Goal: Find specific page/section: Find specific page/section

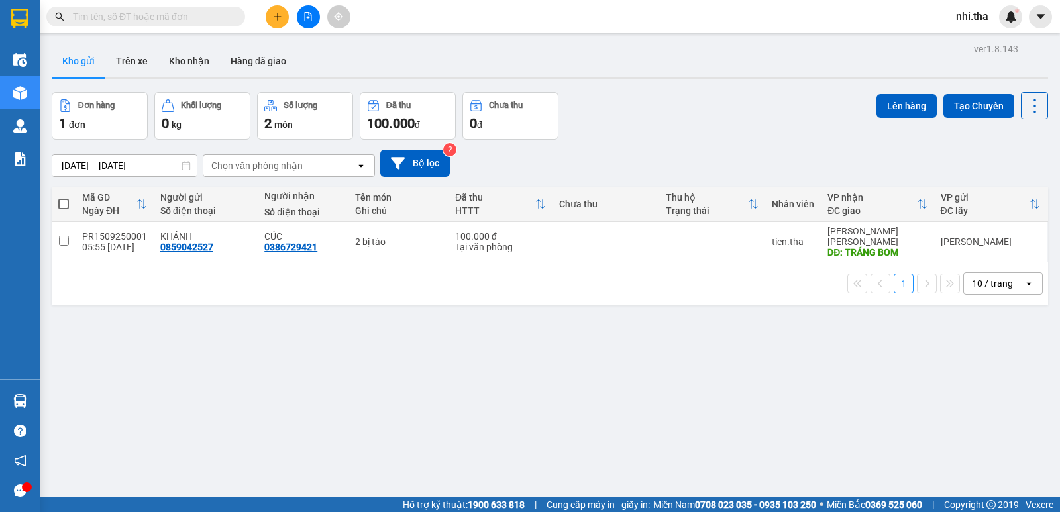
click at [207, 16] on input "text" at bounding box center [151, 16] width 156 height 15
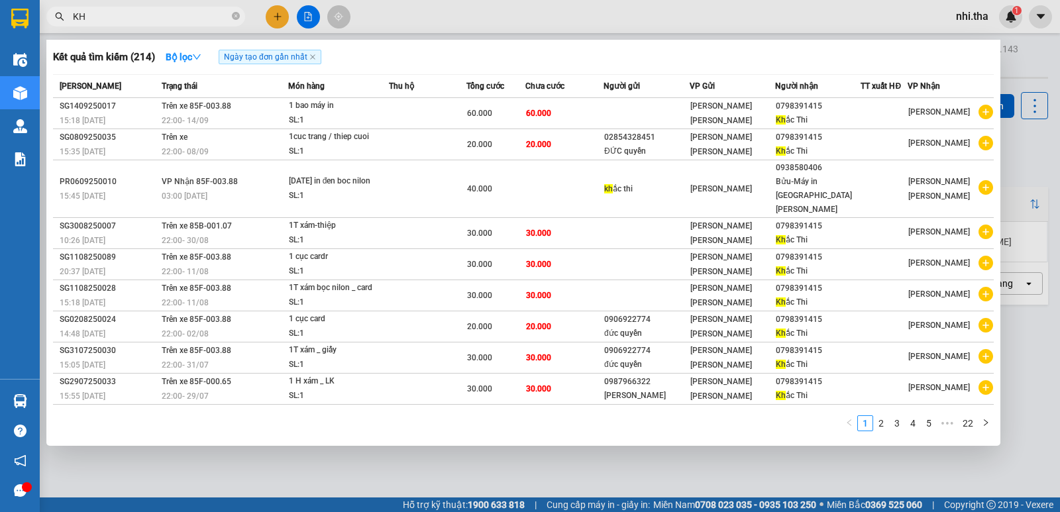
type input "K"
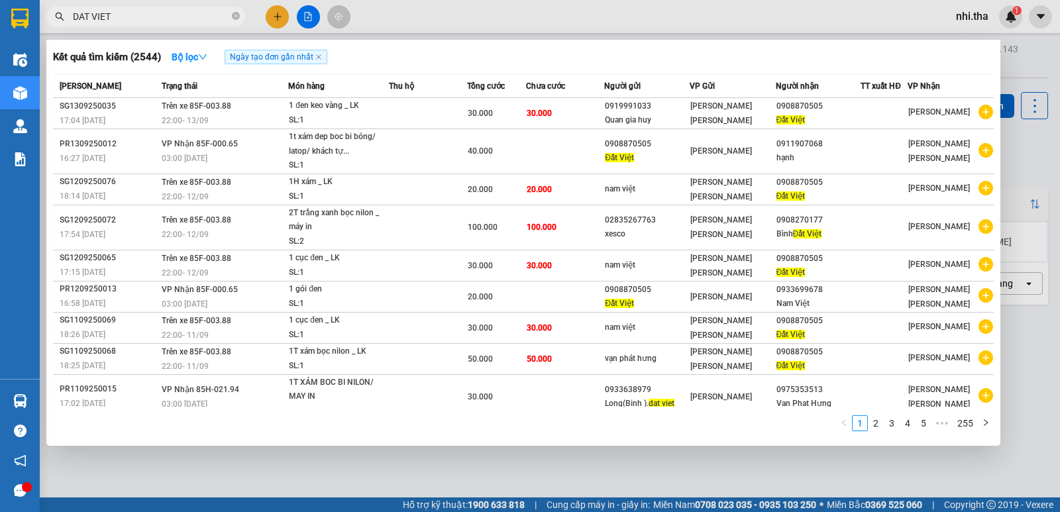
click at [178, 12] on input "DAT VIET" at bounding box center [151, 16] width 156 height 15
click at [176, 12] on input "DAT VIET" at bounding box center [151, 16] width 156 height 15
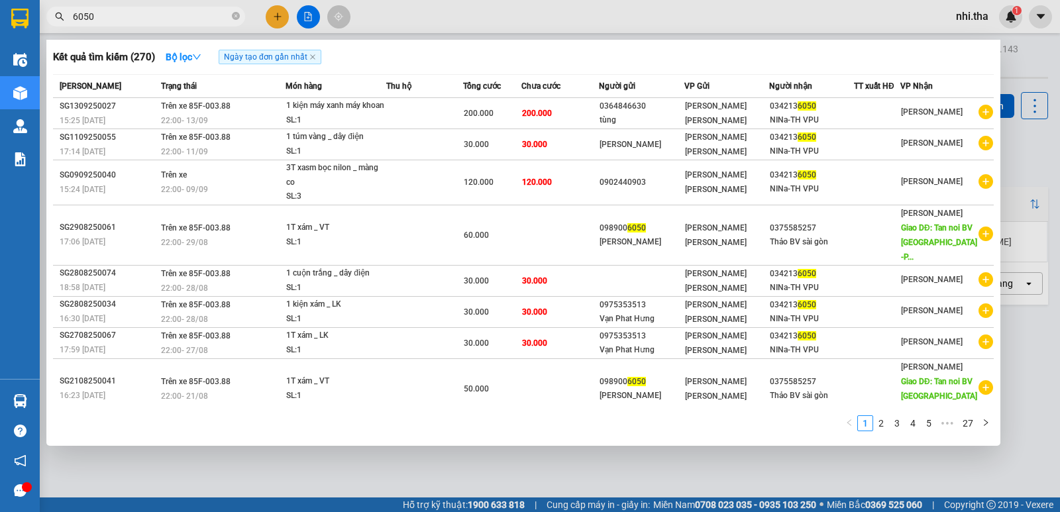
type input "6050"
